Goal: Transaction & Acquisition: Book appointment/travel/reservation

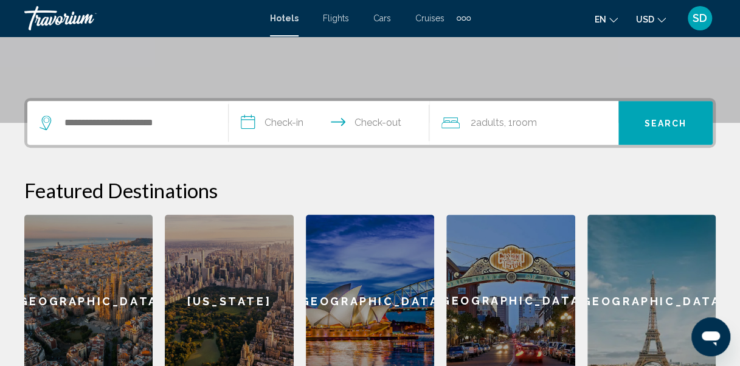
scroll to position [243, 0]
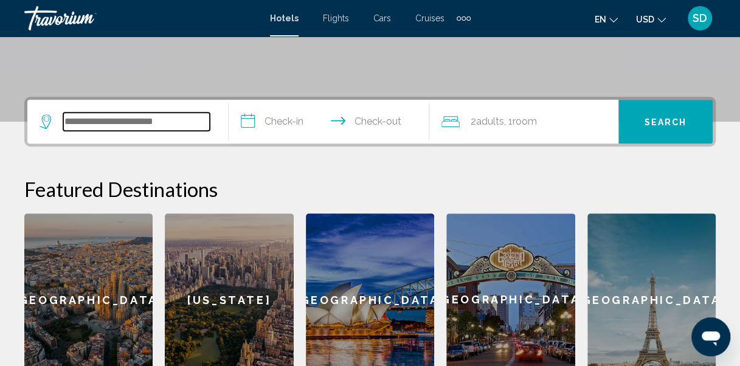
click at [165, 115] on input "Search widget" at bounding box center [136, 121] width 147 height 18
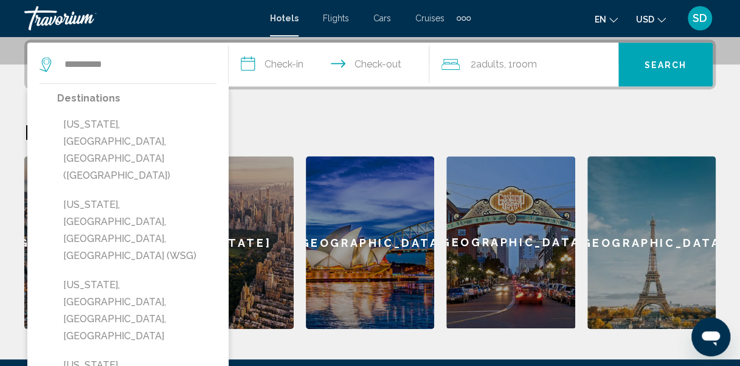
drag, startPoint x: 136, startPoint y: 125, endPoint x: 134, endPoint y: 133, distance: 8.0
click at [135, 133] on button "[US_STATE], [GEOGRAPHIC_DATA], [GEOGRAPHIC_DATA] ([GEOGRAPHIC_DATA])" at bounding box center [136, 150] width 159 height 74
type input "**********"
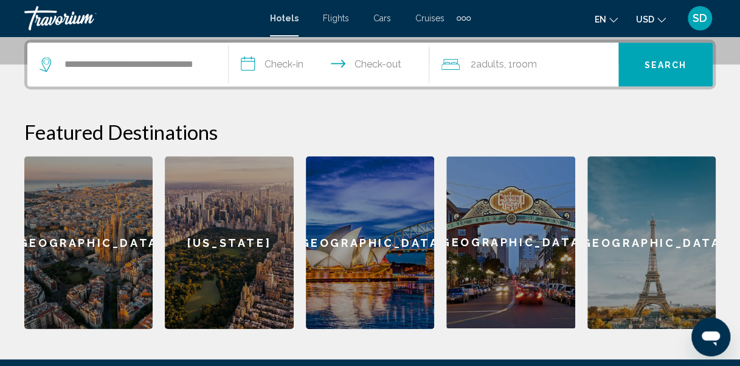
click at [277, 60] on input "**********" at bounding box center [332, 66] width 206 height 47
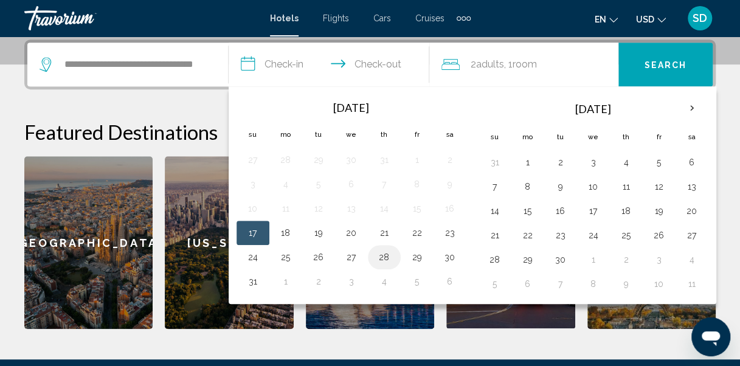
click at [385, 253] on button "28" at bounding box center [383, 257] width 19 height 17
click at [446, 255] on button "30" at bounding box center [449, 257] width 19 height 17
type input "**********"
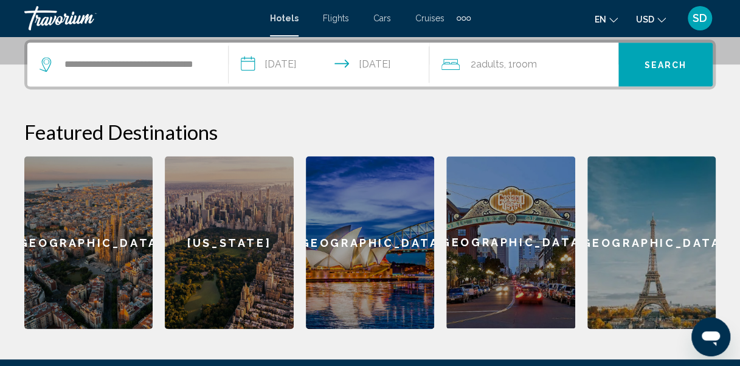
click at [508, 62] on span ", 1 Room rooms" at bounding box center [520, 64] width 33 height 17
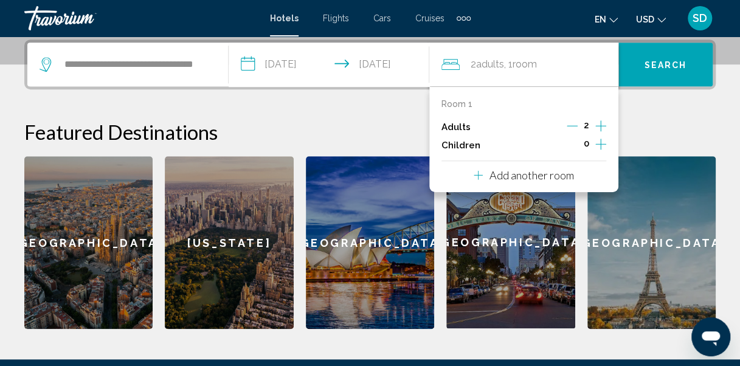
click at [601, 124] on icon "Increment adults" at bounding box center [600, 126] width 11 height 15
click at [601, 125] on icon "Increment adults" at bounding box center [600, 126] width 11 height 15
click at [672, 122] on h2 "Featured Destinations" at bounding box center [369, 132] width 691 height 24
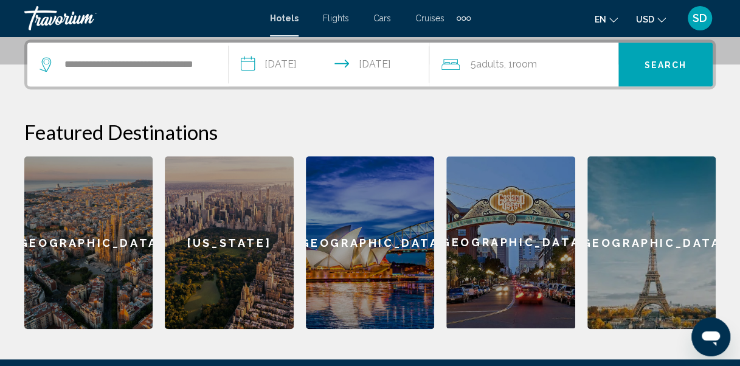
click at [663, 74] on button "Search" at bounding box center [665, 65] width 94 height 44
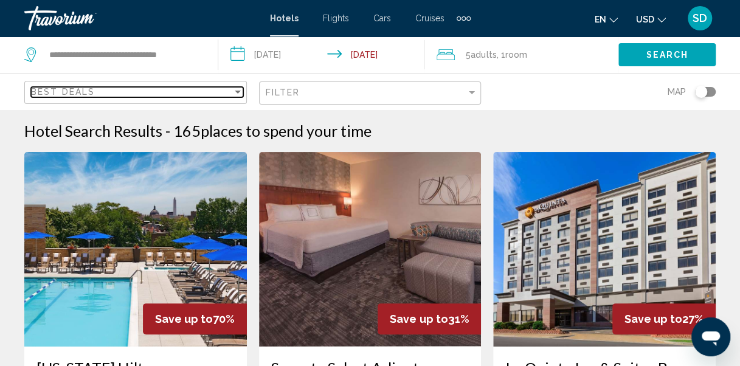
click at [241, 88] on div "Sort by" at bounding box center [237, 92] width 11 height 10
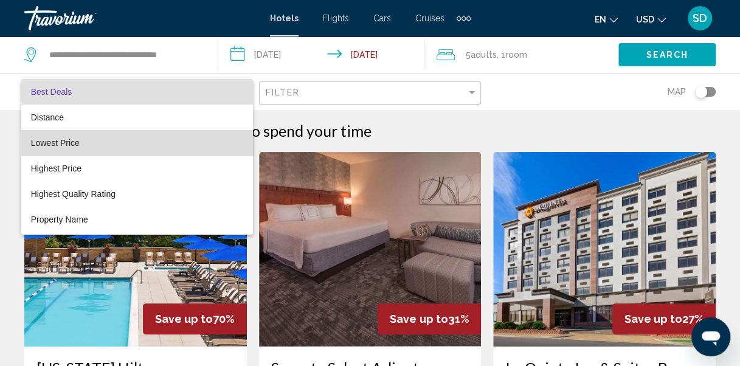
click at [157, 137] on span "Lowest Price" at bounding box center [137, 143] width 212 height 26
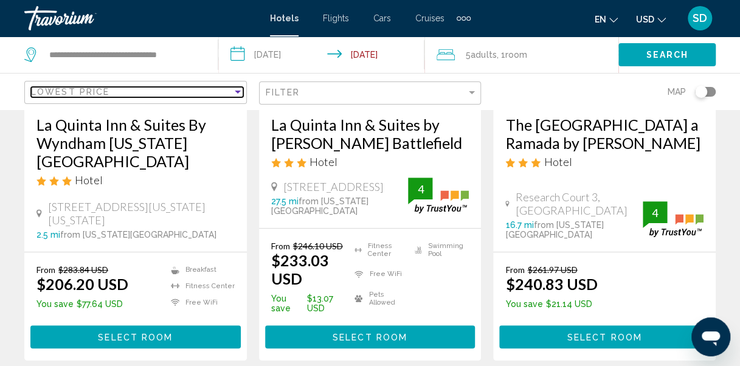
scroll to position [304, 0]
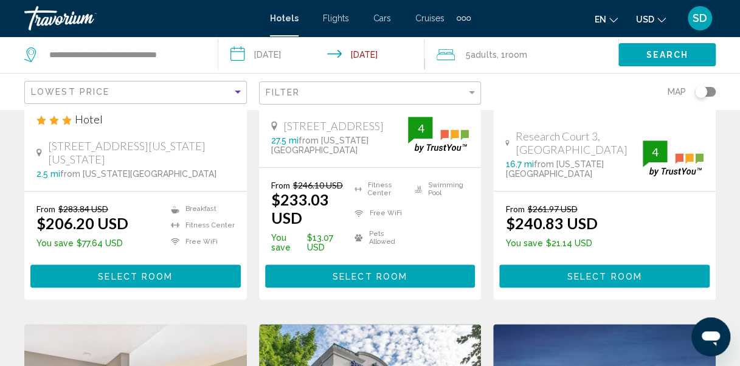
click at [155, 281] on span "Select Room" at bounding box center [135, 277] width 75 height 10
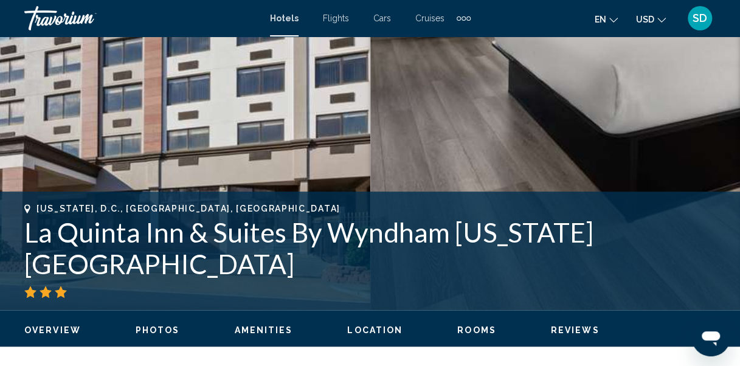
scroll to position [142, 0]
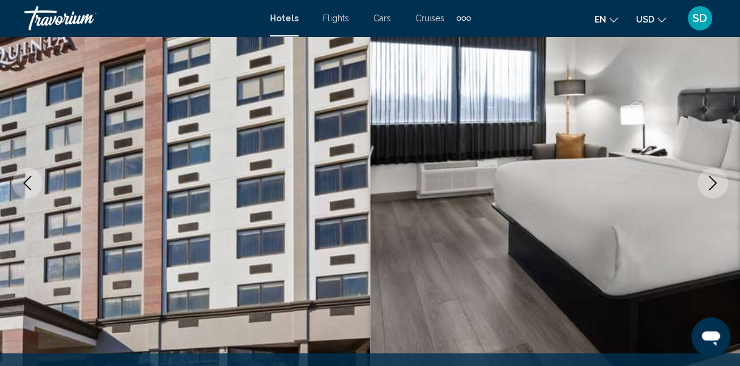
click at [711, 179] on icon "Next image" at bounding box center [712, 183] width 15 height 15
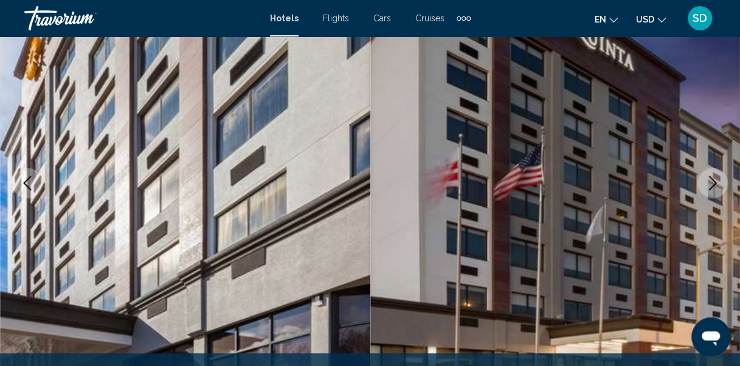
click at [711, 180] on icon "Next image" at bounding box center [712, 183] width 15 height 15
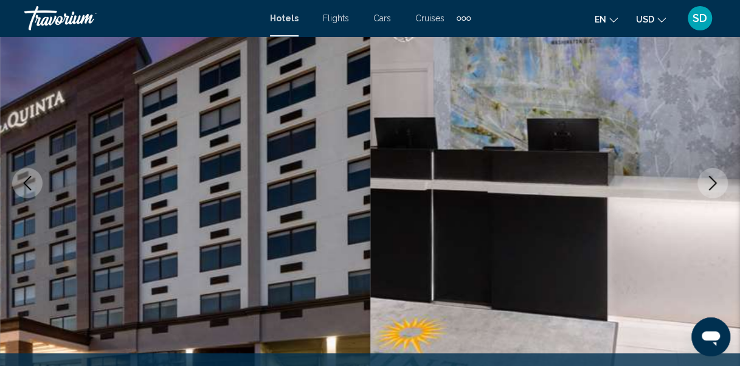
click at [711, 180] on icon "Next image" at bounding box center [712, 183] width 15 height 15
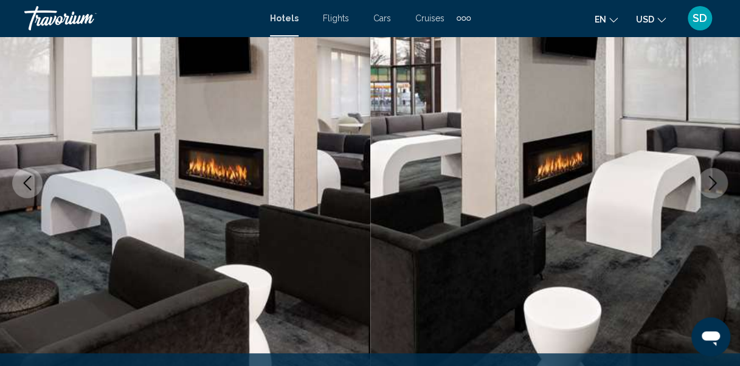
click at [711, 180] on icon "Next image" at bounding box center [712, 183] width 15 height 15
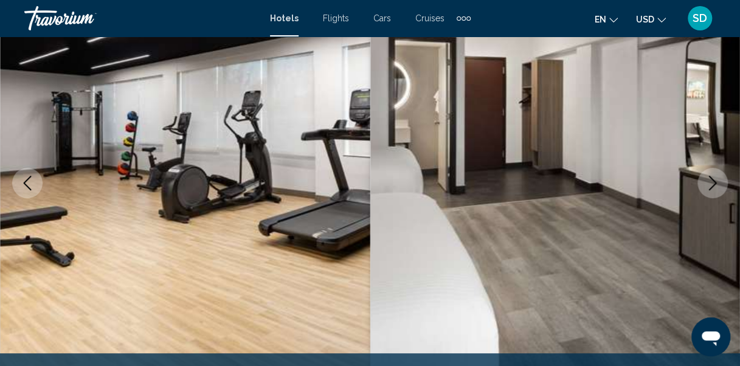
click at [711, 180] on icon "Next image" at bounding box center [712, 183] width 15 height 15
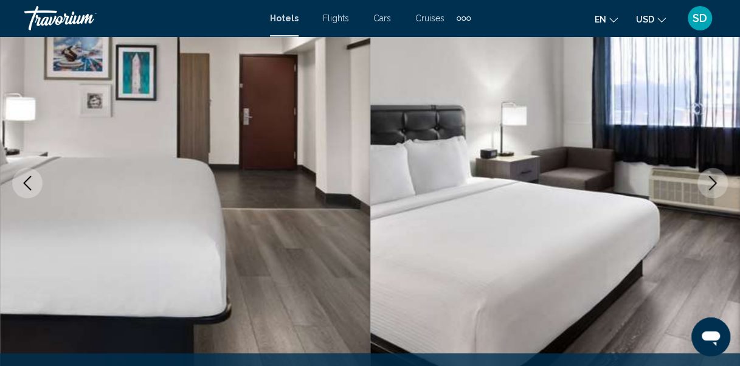
click at [715, 176] on icon "Next image" at bounding box center [712, 183] width 15 height 15
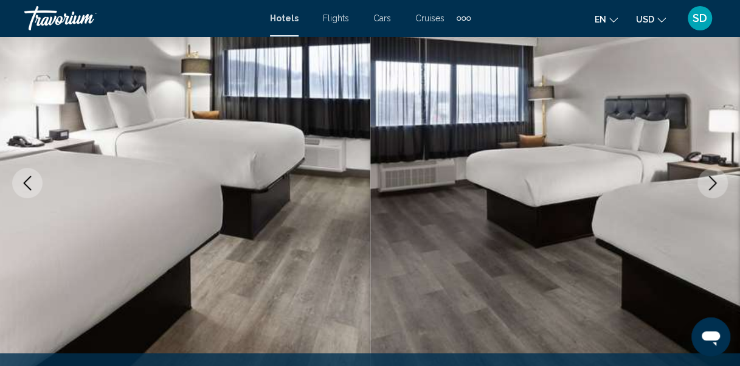
click at [715, 176] on button "Next image" at bounding box center [712, 183] width 30 height 30
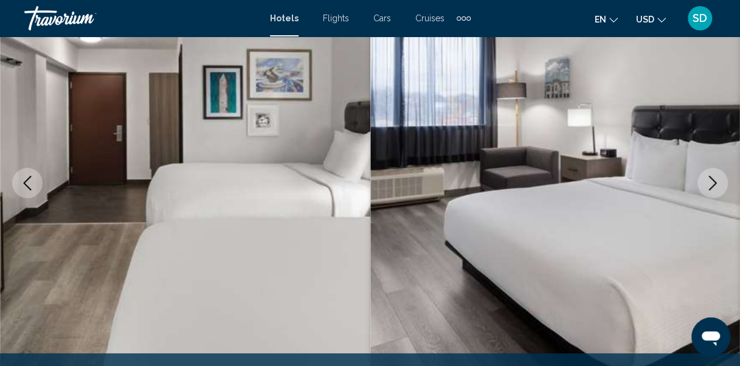
click at [722, 170] on div "[US_STATE], D.C., [GEOGRAPHIC_DATA], [GEOGRAPHIC_DATA] [GEOGRAPHIC_DATA] & Suit…" at bounding box center [370, 183] width 740 height 578
click at [715, 179] on icon "Next image" at bounding box center [712, 183] width 15 height 15
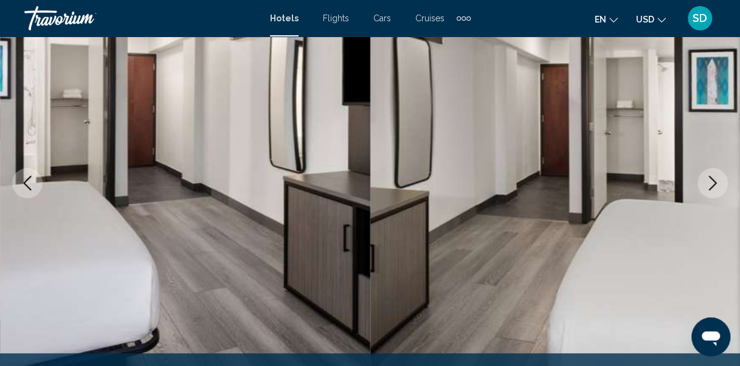
click at [715, 179] on icon "Next image" at bounding box center [712, 183] width 15 height 15
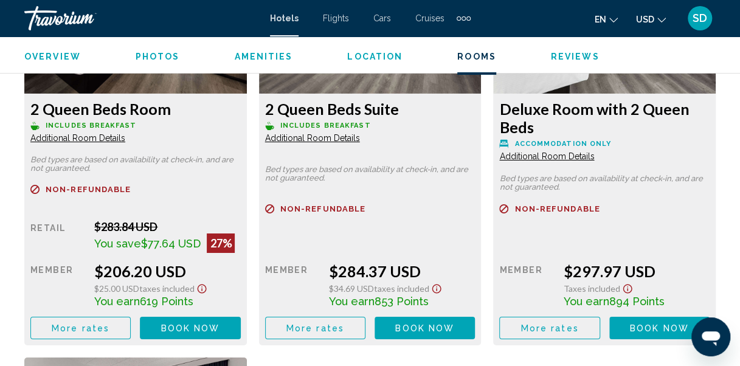
scroll to position [1966, 0]
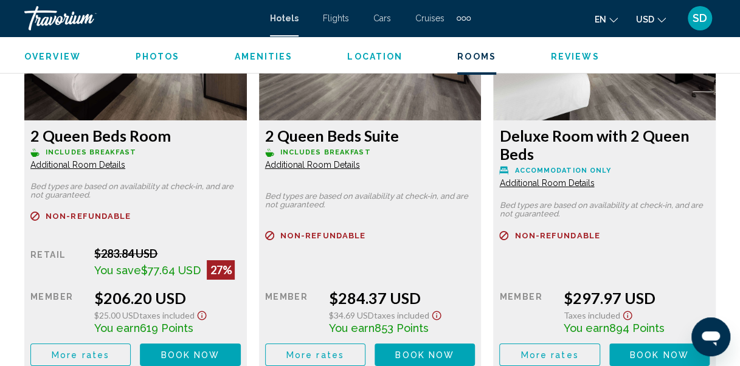
click at [91, 161] on span "Additional Room Details" at bounding box center [77, 165] width 95 height 10
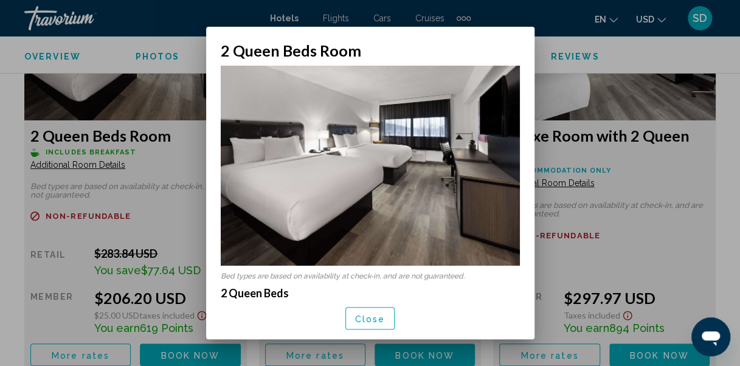
scroll to position [0, 0]
click at [378, 314] on span "Close" at bounding box center [370, 319] width 30 height 10
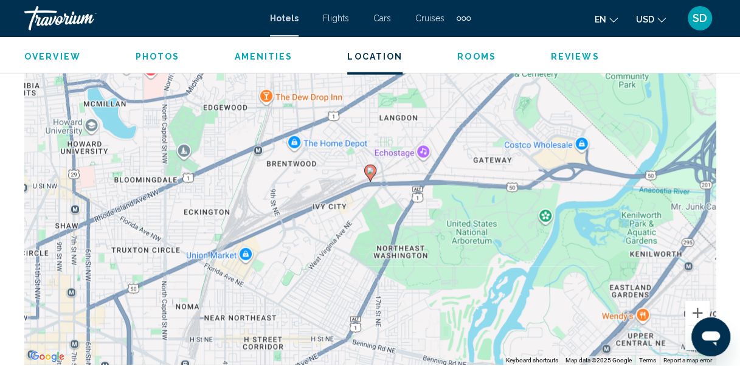
scroll to position [1297, 0]
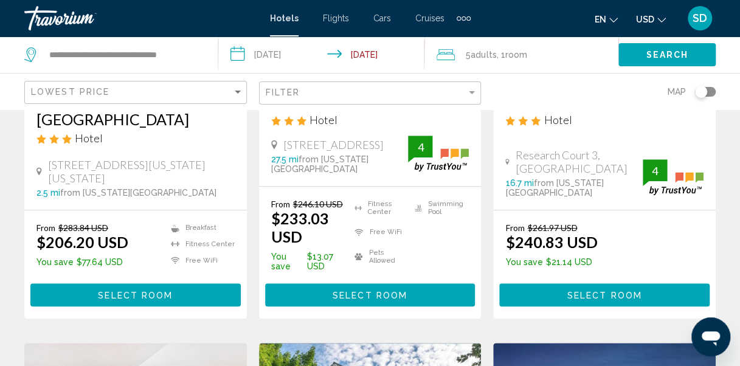
scroll to position [304, 0]
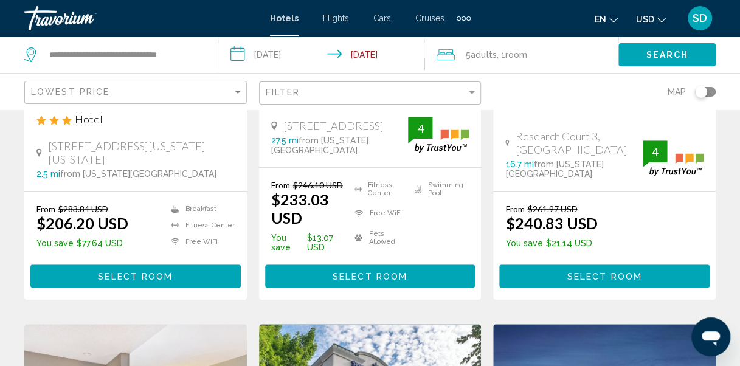
click at [598, 287] on button "Select Room" at bounding box center [604, 275] width 210 height 22
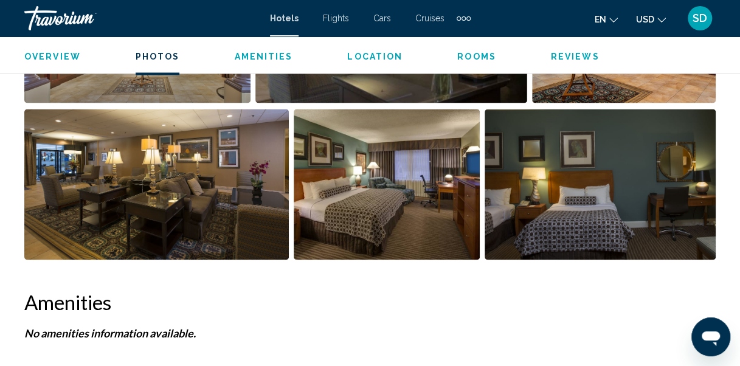
scroll to position [911, 0]
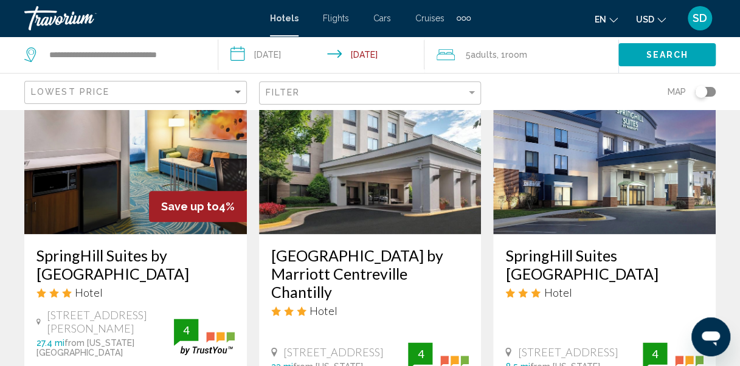
scroll to position [608, 0]
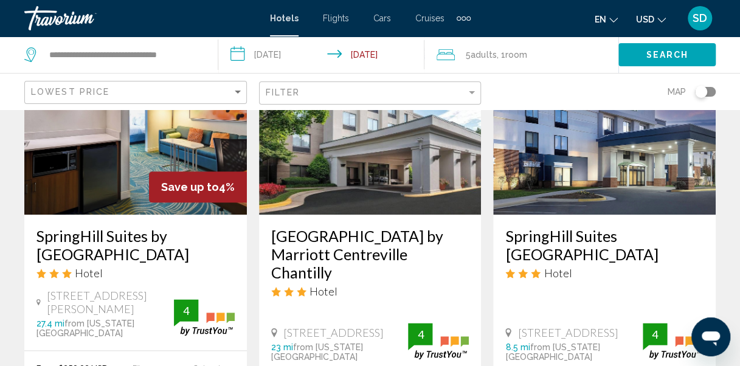
click at [142, 258] on h3 "SpringHill Suites by [GEOGRAPHIC_DATA]" at bounding box center [135, 245] width 198 height 36
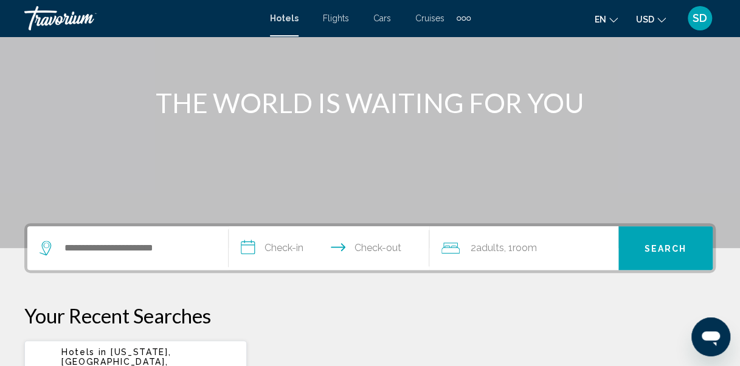
scroll to position [122, 0]
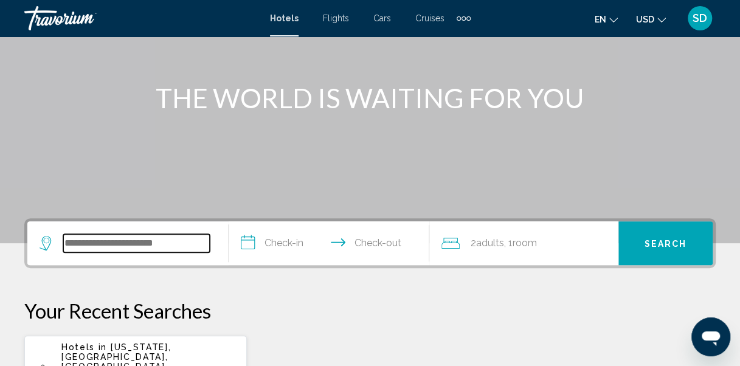
click at [166, 243] on input "Search widget" at bounding box center [136, 243] width 147 height 18
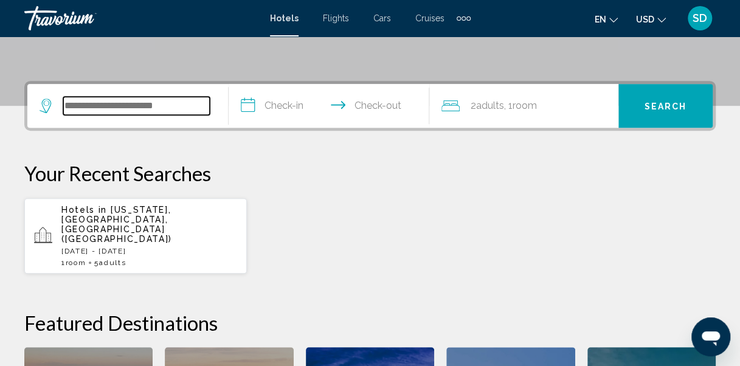
scroll to position [300, 0]
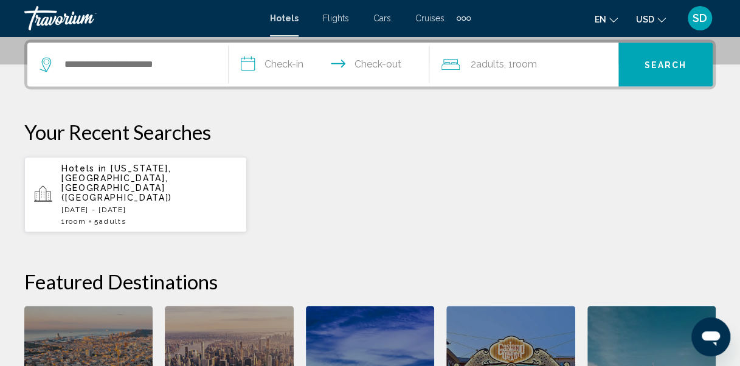
click at [147, 168] on span "[US_STATE], [GEOGRAPHIC_DATA], [GEOGRAPHIC_DATA] ([GEOGRAPHIC_DATA])" at bounding box center [116, 183] width 111 height 39
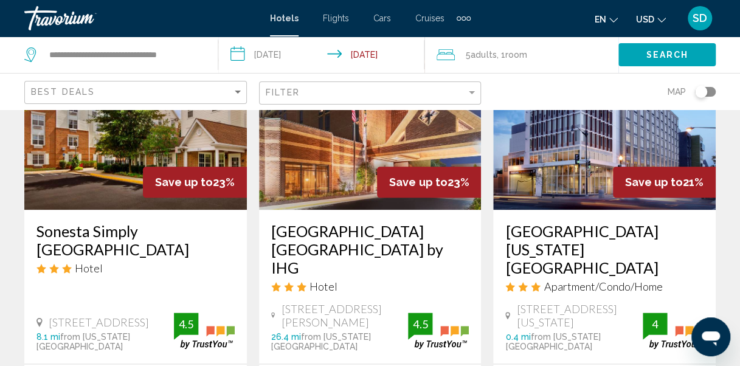
scroll to position [608, 0]
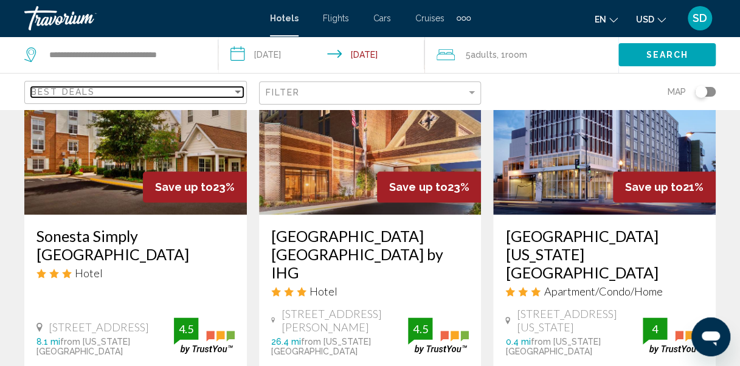
click at [238, 91] on div "Sort by" at bounding box center [238, 92] width 6 height 3
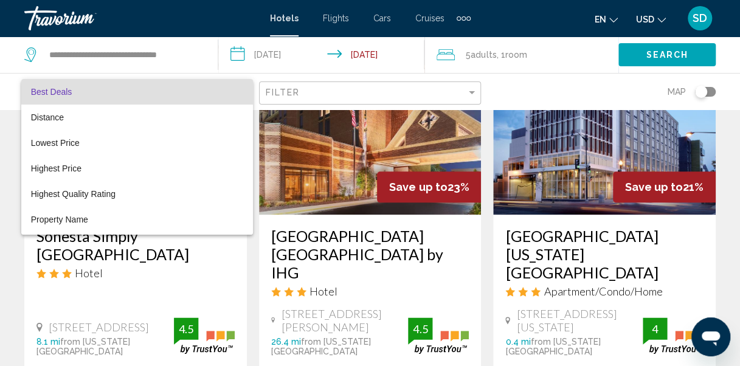
click at [238, 89] on mat-option "Best Deals" at bounding box center [137, 92] width 232 height 26
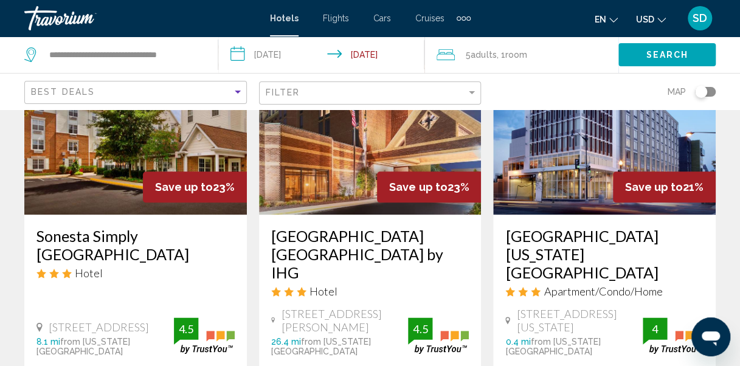
drag, startPoint x: 383, startPoint y: 99, endPoint x: 370, endPoint y: 95, distance: 13.5
click at [384, 99] on div "Filter" at bounding box center [372, 93] width 212 height 22
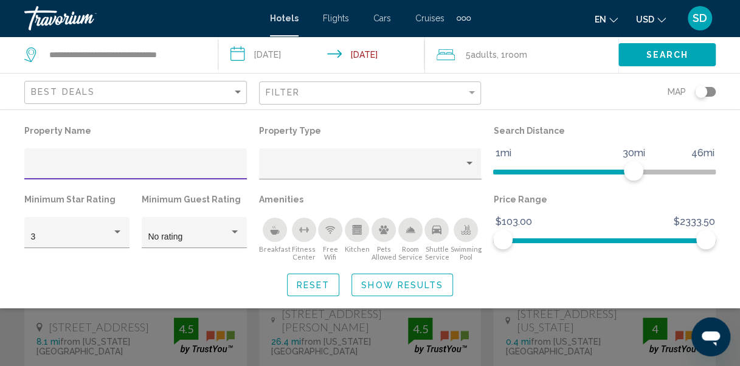
click at [545, 83] on div "Map" at bounding box center [604, 92] width 222 height 36
click at [534, 326] on div "Search widget" at bounding box center [370, 274] width 740 height 184
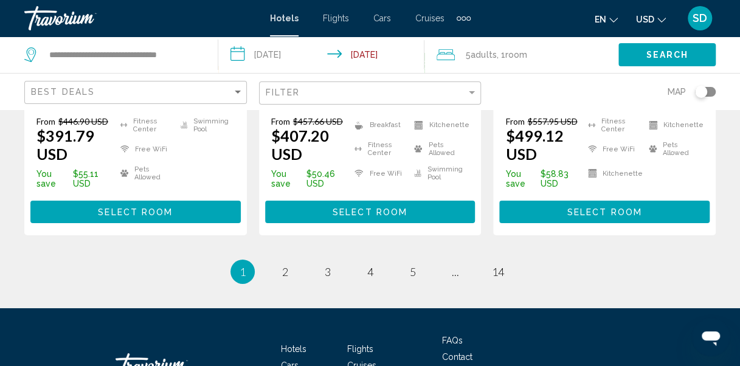
scroll to position [1885, 0]
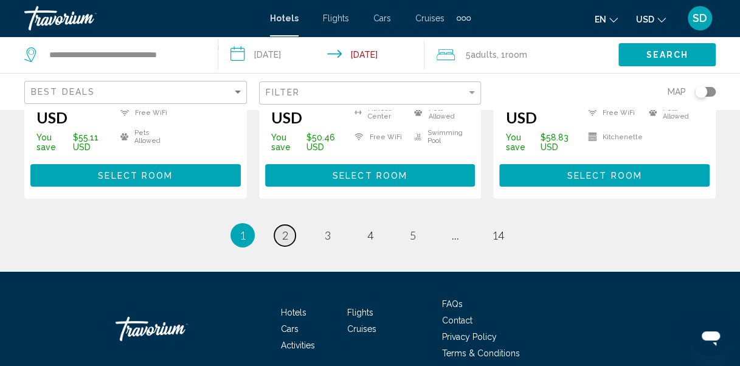
click at [280, 227] on link "page 2" at bounding box center [284, 235] width 21 height 21
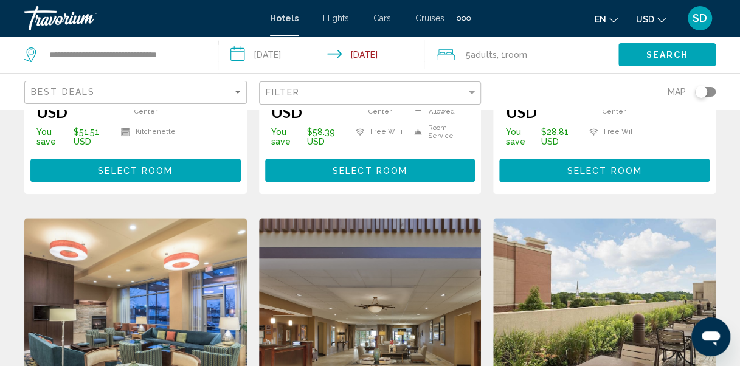
scroll to position [426, 0]
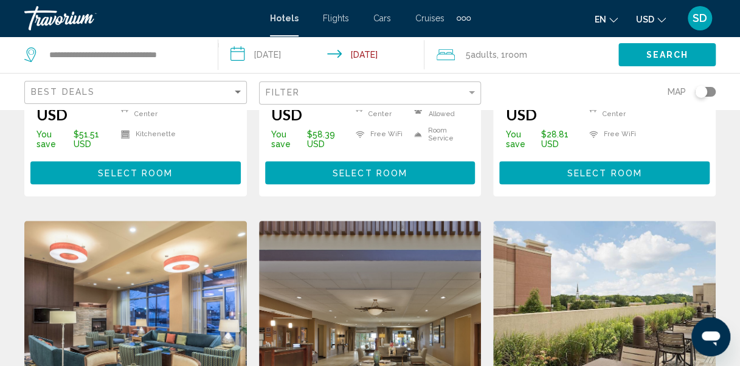
click at [32, 50] on icon "Search widget" at bounding box center [31, 54] width 15 height 15
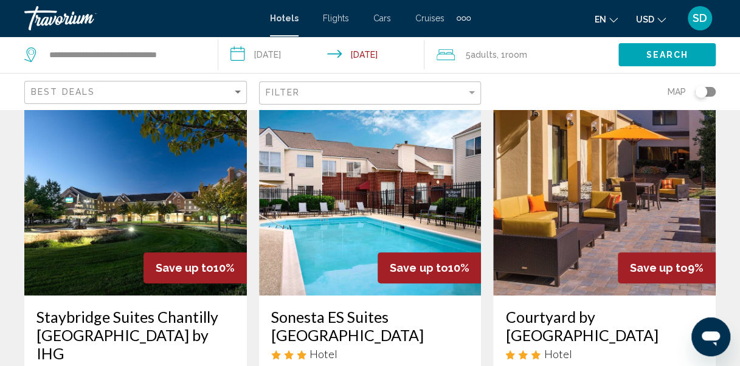
scroll to position [0, 0]
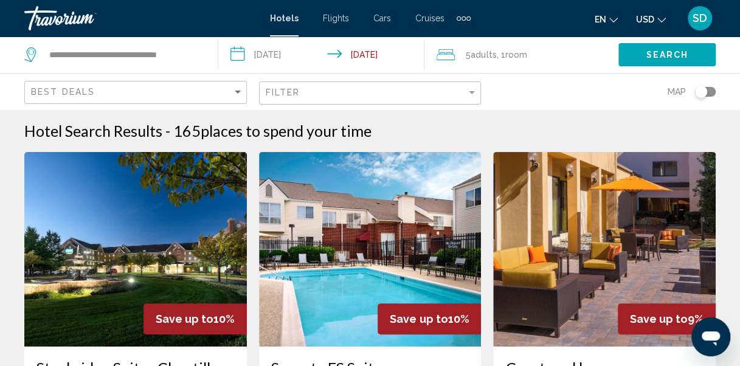
click at [703, 89] on div "Toggle map" at bounding box center [701, 92] width 12 height 12
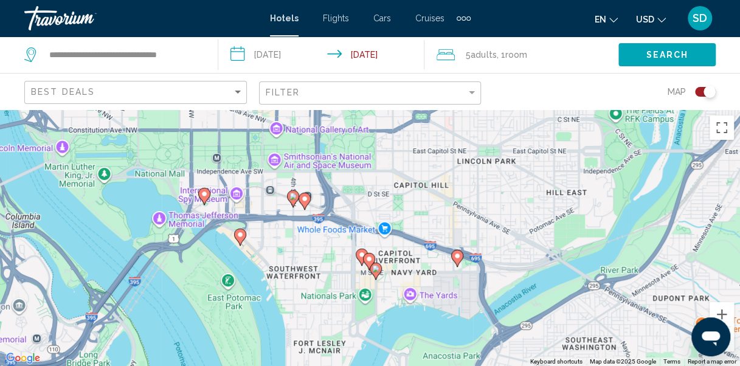
drag, startPoint x: 347, startPoint y: 260, endPoint x: 502, endPoint y: 159, distance: 184.6
click at [508, 159] on div "To activate drag with keyboard, press Alt + Enter. Once in keyboard drag state,…" at bounding box center [370, 237] width 740 height 257
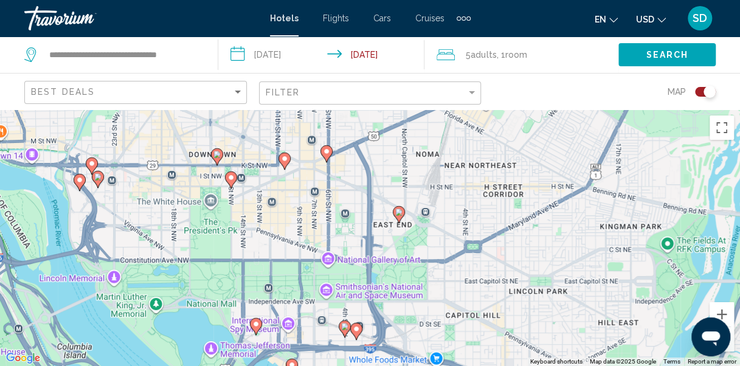
drag, startPoint x: 460, startPoint y: 208, endPoint x: 503, endPoint y: 354, distance: 152.1
click at [513, 362] on div "To activate drag with keyboard, press Alt + Enter. Once in keyboard drag state,…" at bounding box center [370, 237] width 740 height 257
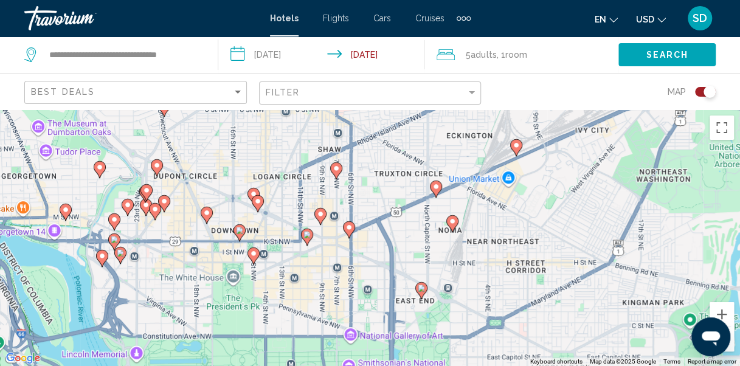
drag, startPoint x: 456, startPoint y: 240, endPoint x: 488, endPoint y: 294, distance: 62.7
click at [488, 294] on div "To activate drag with keyboard, press Alt + Enter. Once in keyboard drag state,…" at bounding box center [370, 237] width 740 height 257
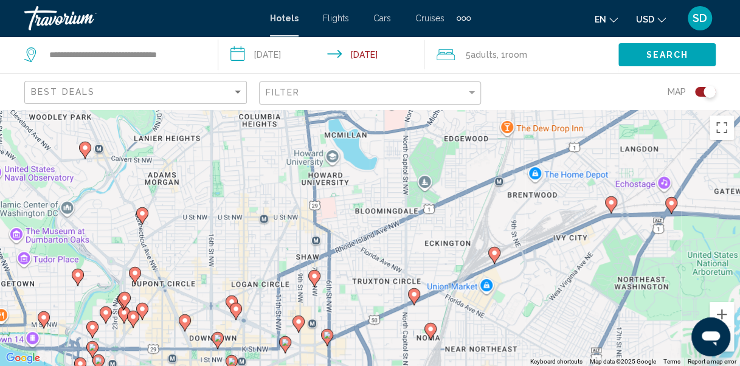
drag, startPoint x: 424, startPoint y: 258, endPoint x: 398, endPoint y: 365, distance: 110.7
click at [398, 365] on html "**********" at bounding box center [370, 183] width 740 height 366
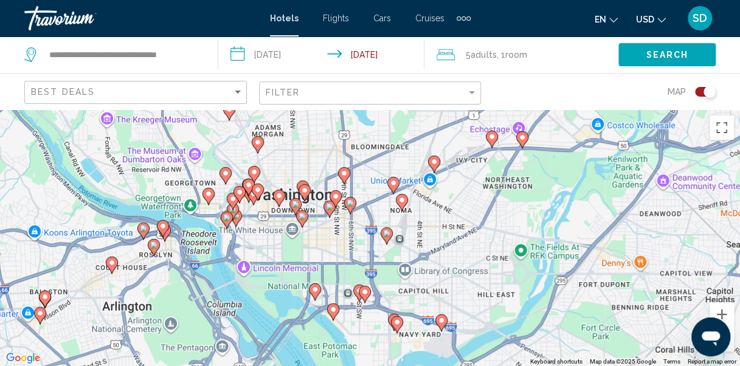
drag, startPoint x: 398, startPoint y: 304, endPoint x: 412, endPoint y: 187, distance: 117.6
click at [408, 193] on gmp-advanced-marker "Main content" at bounding box center [402, 202] width 12 height 18
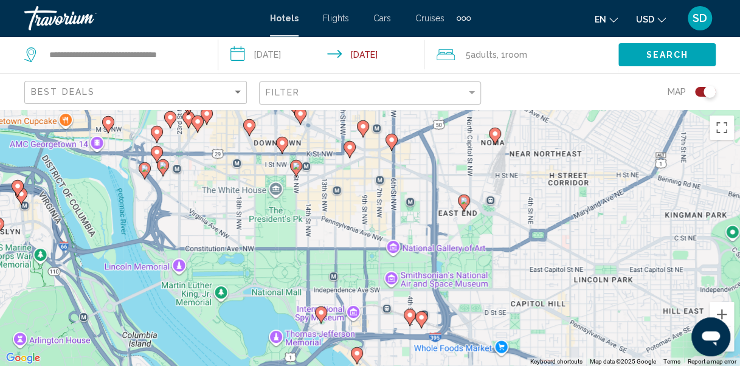
drag, startPoint x: 479, startPoint y: 172, endPoint x: 428, endPoint y: 236, distance: 81.7
click at [429, 238] on div "To activate drag with keyboard, press Alt + Enter. Once in keyboard drag state,…" at bounding box center [370, 237] width 740 height 257
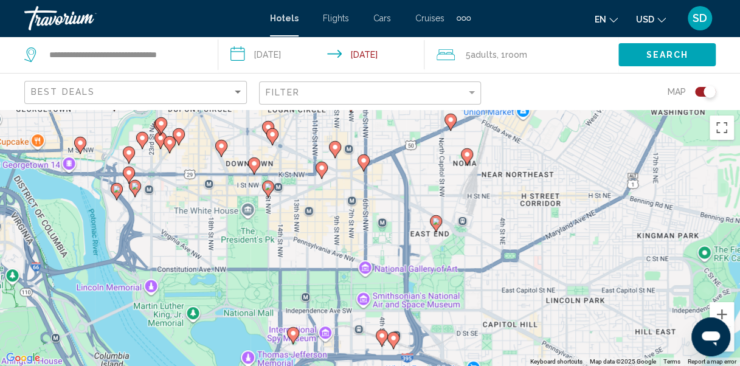
click at [435, 222] on image "Main content" at bounding box center [435, 221] width 7 height 7
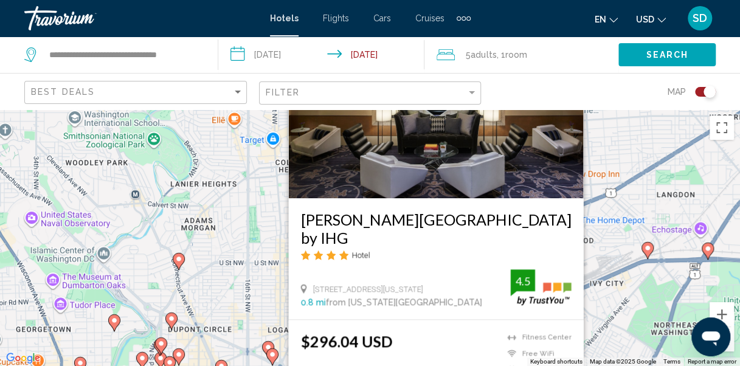
click at [460, 197] on img "Main content" at bounding box center [435, 101] width 295 height 195
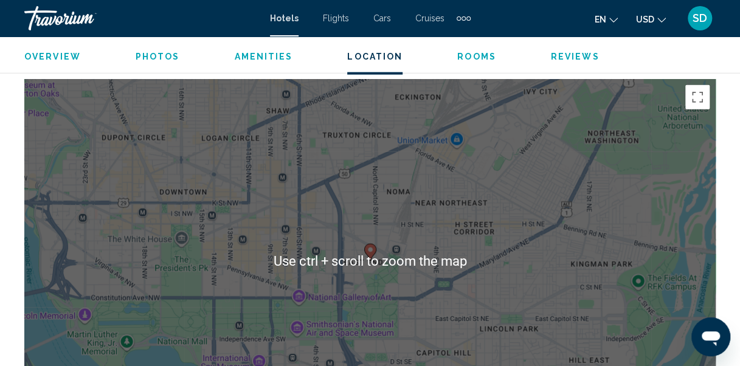
scroll to position [1372, 0]
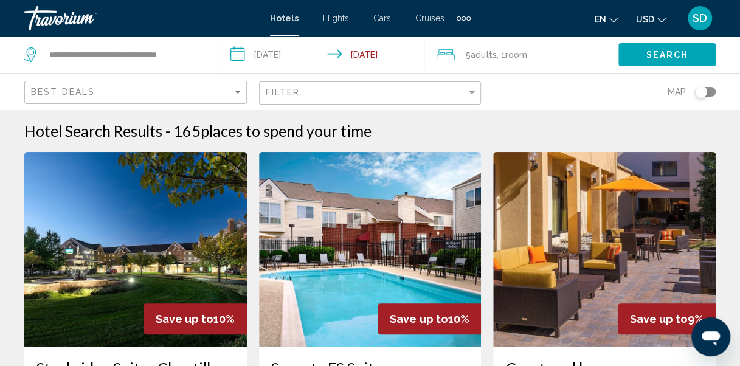
click at [703, 90] on div "Toggle map" at bounding box center [701, 92] width 12 height 12
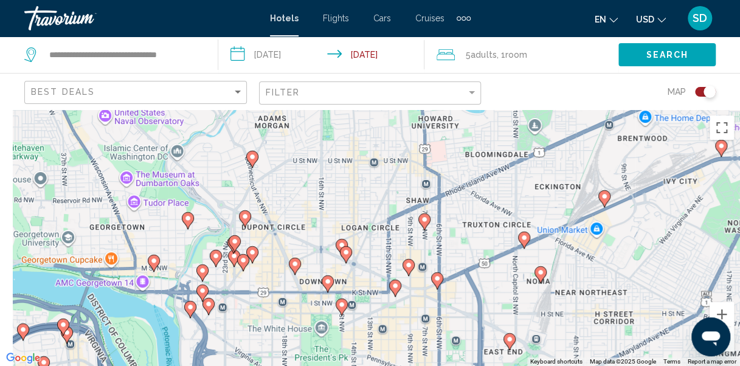
drag, startPoint x: 308, startPoint y: 215, endPoint x: 591, endPoint y: 153, distance: 290.0
click at [591, 153] on div "To activate drag with keyboard, press Alt + Enter. Once in keyboard drag state,…" at bounding box center [370, 237] width 740 height 257
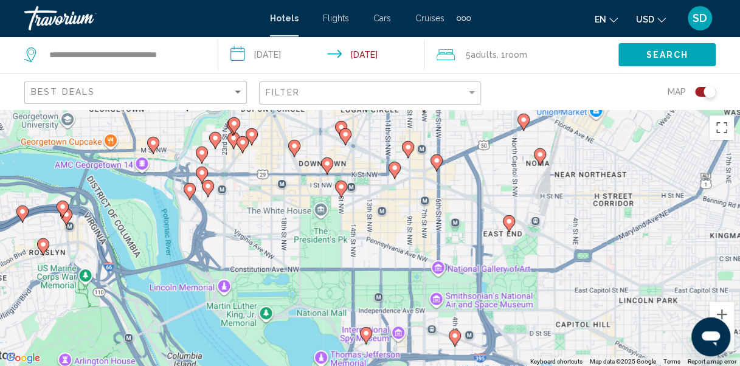
drag, startPoint x: 439, startPoint y: 208, endPoint x: 381, endPoint y: 120, distance: 105.7
click at [380, 119] on div "To activate drag with keyboard, press Alt + Enter. Once in keyboard drag state,…" at bounding box center [370, 237] width 740 height 257
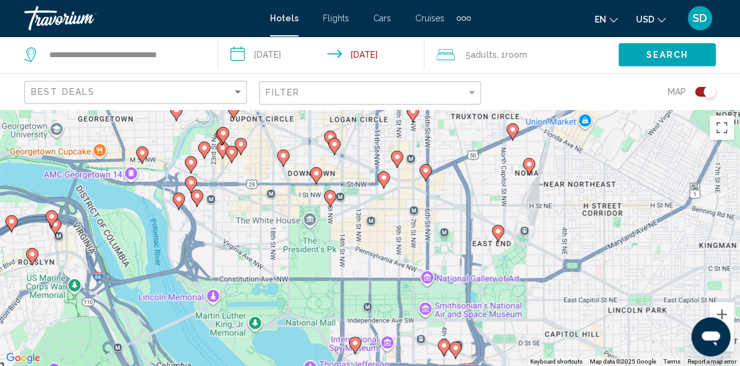
drag, startPoint x: 478, startPoint y: 201, endPoint x: 466, endPoint y: 207, distance: 13.1
click at [461, 209] on div "To activate drag with keyboard, press Alt + Enter. Once in keyboard drag state,…" at bounding box center [370, 237] width 740 height 257
click at [427, 171] on image "Main content" at bounding box center [425, 170] width 7 height 7
click at [426, 169] on image "Main content" at bounding box center [425, 170] width 7 height 7
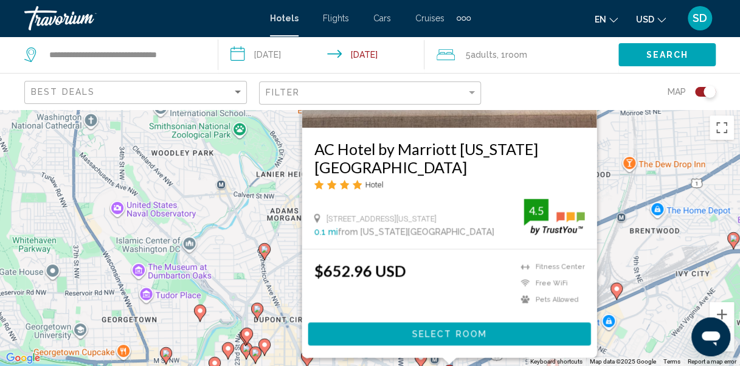
drag, startPoint x: 602, startPoint y: 230, endPoint x: 611, endPoint y: 156, distance: 75.3
click at [624, 147] on div "To activate drag with keyboard, press Alt + Enter. Once in keyboard drag state,…" at bounding box center [370, 237] width 740 height 257
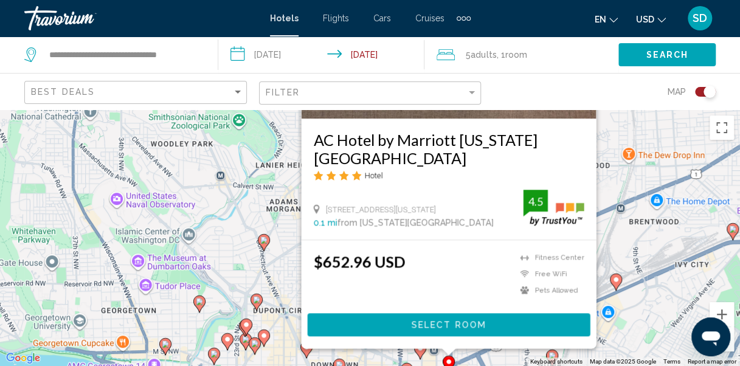
click at [613, 190] on div "To activate drag with keyboard, press Alt + Enter. Once in keyboard drag state,…" at bounding box center [370, 237] width 740 height 257
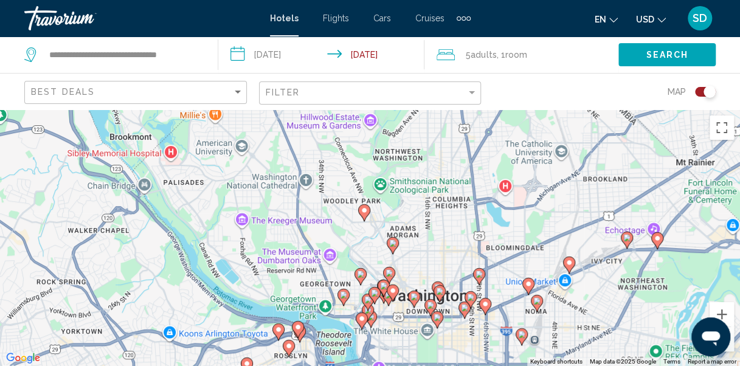
click at [528, 282] on image "Main content" at bounding box center [528, 283] width 7 height 7
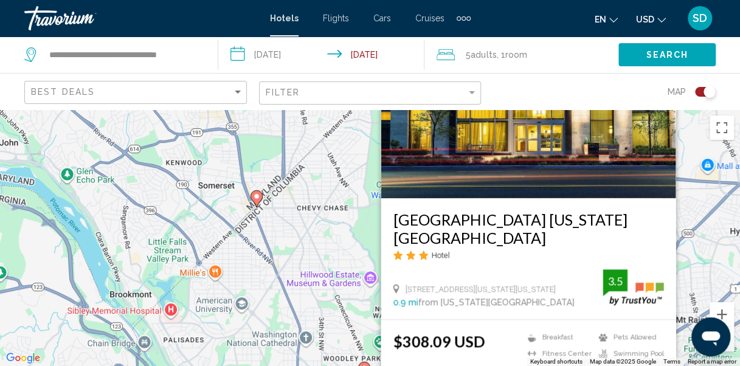
drag, startPoint x: 543, startPoint y: 258, endPoint x: 466, endPoint y: 238, distance: 80.2
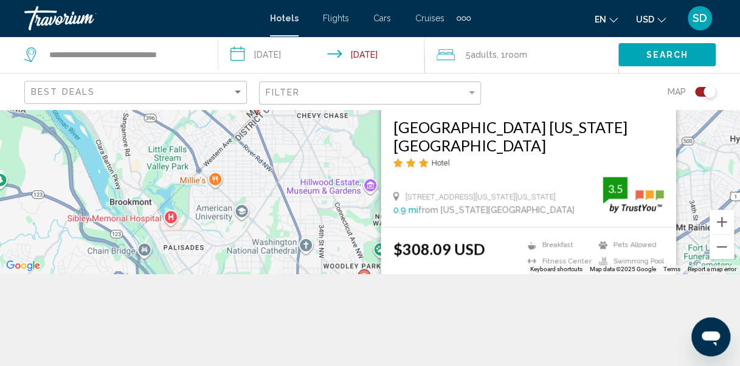
scroll to position [109, 0]
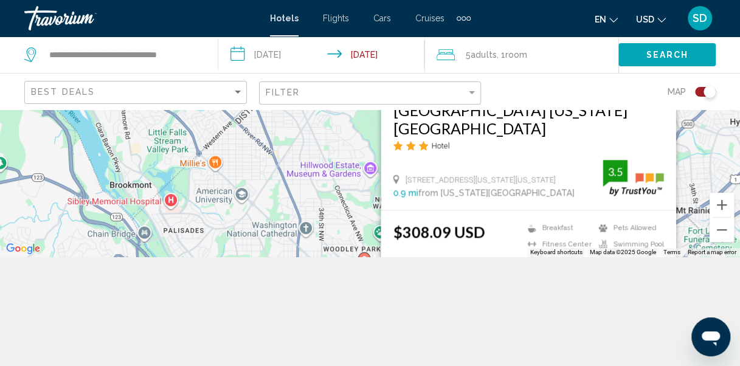
click at [511, 128] on h3 "Hyatt Place Washington DC US Capitol" at bounding box center [528, 119] width 271 height 36
